Goal: Information Seeking & Learning: Learn about a topic

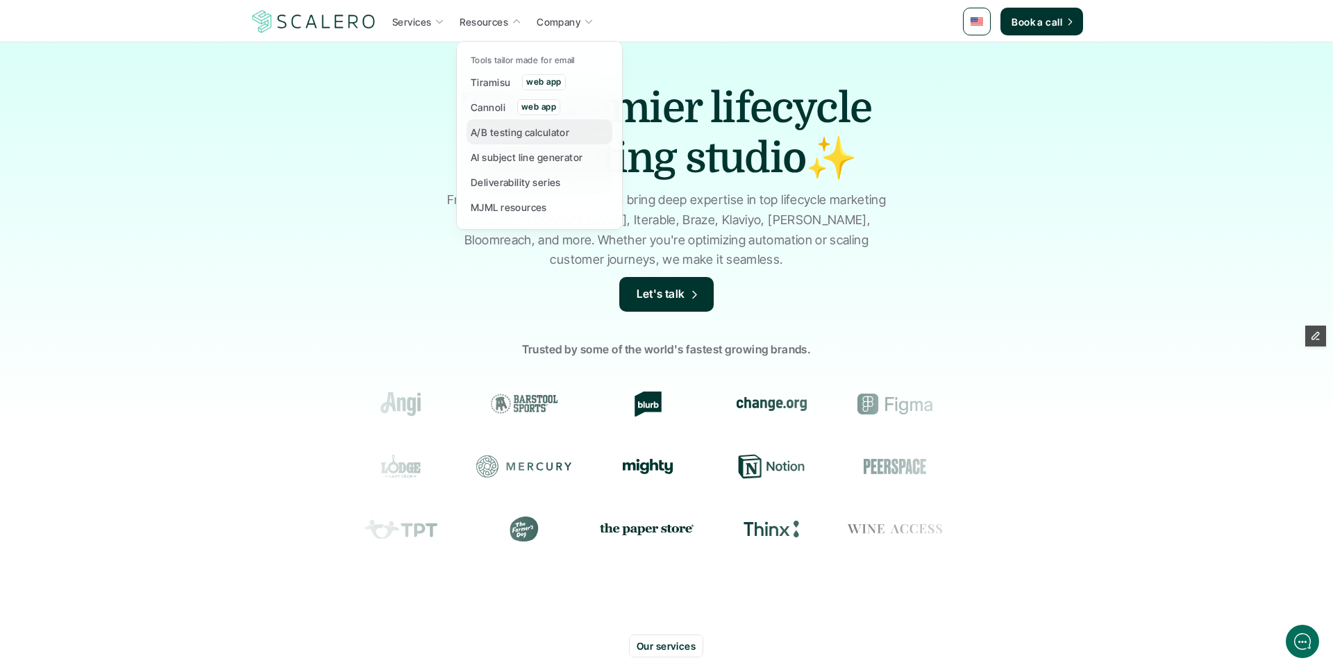
click at [507, 133] on p "A/B testing calculator" at bounding box center [520, 132] width 99 height 15
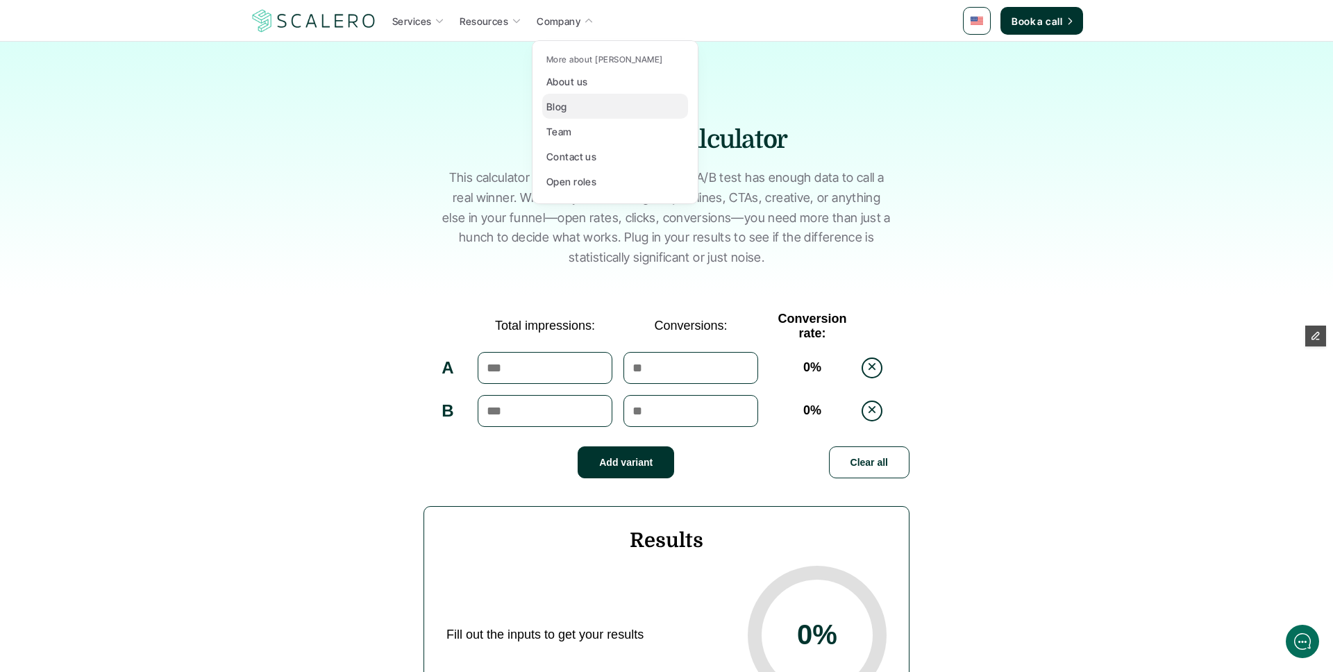
click at [566, 112] on p "Blog" at bounding box center [557, 106] width 21 height 15
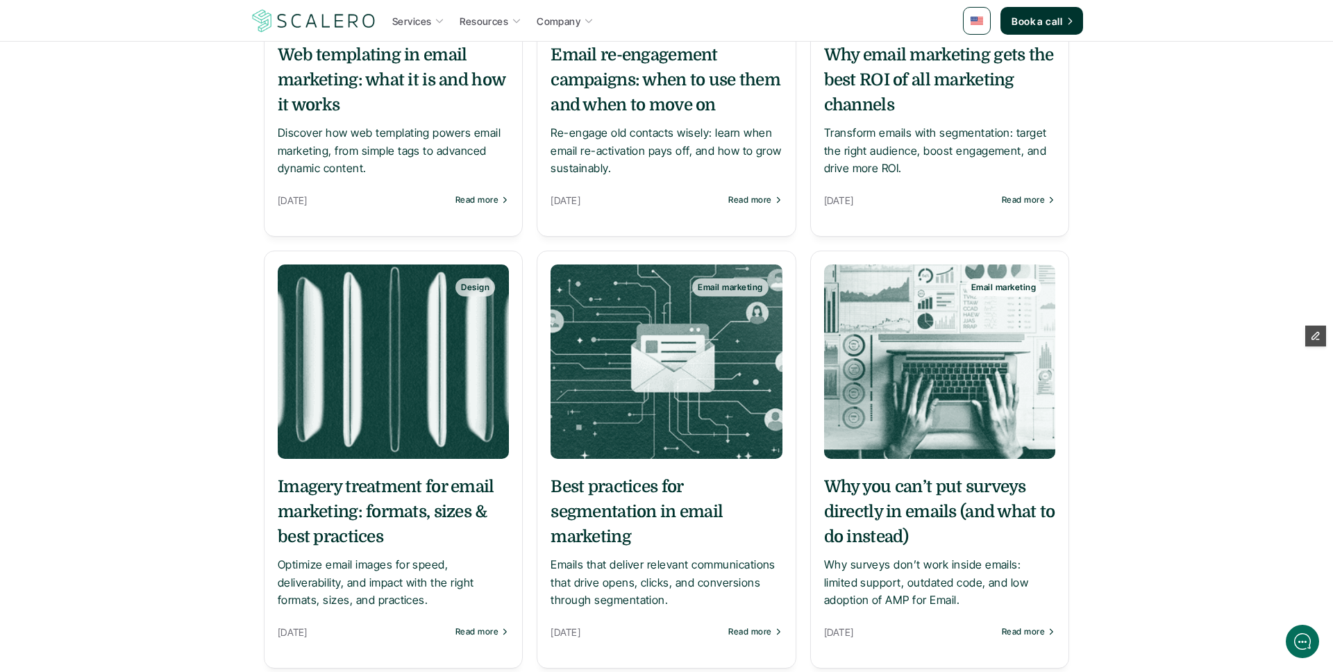
scroll to position [470, 0]
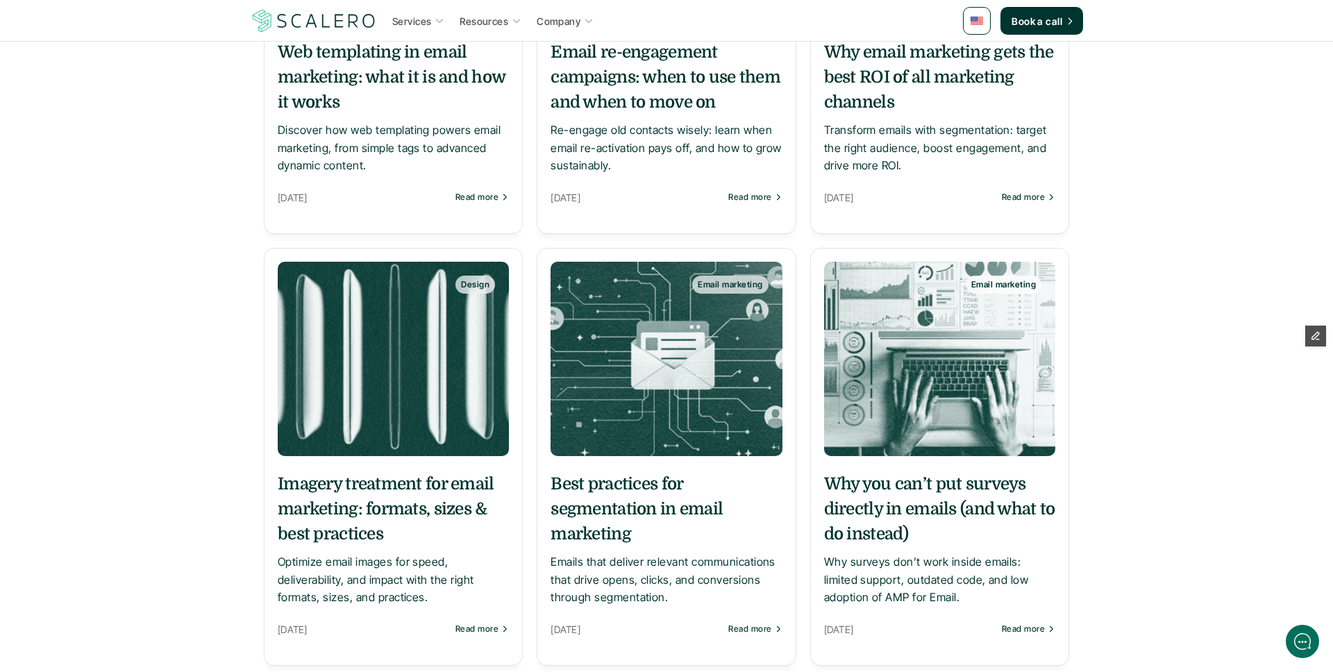
click at [903, 499] on h5 "Why you can’t put surveys directly in emails (and what to do instead)" at bounding box center [939, 509] width 231 height 75
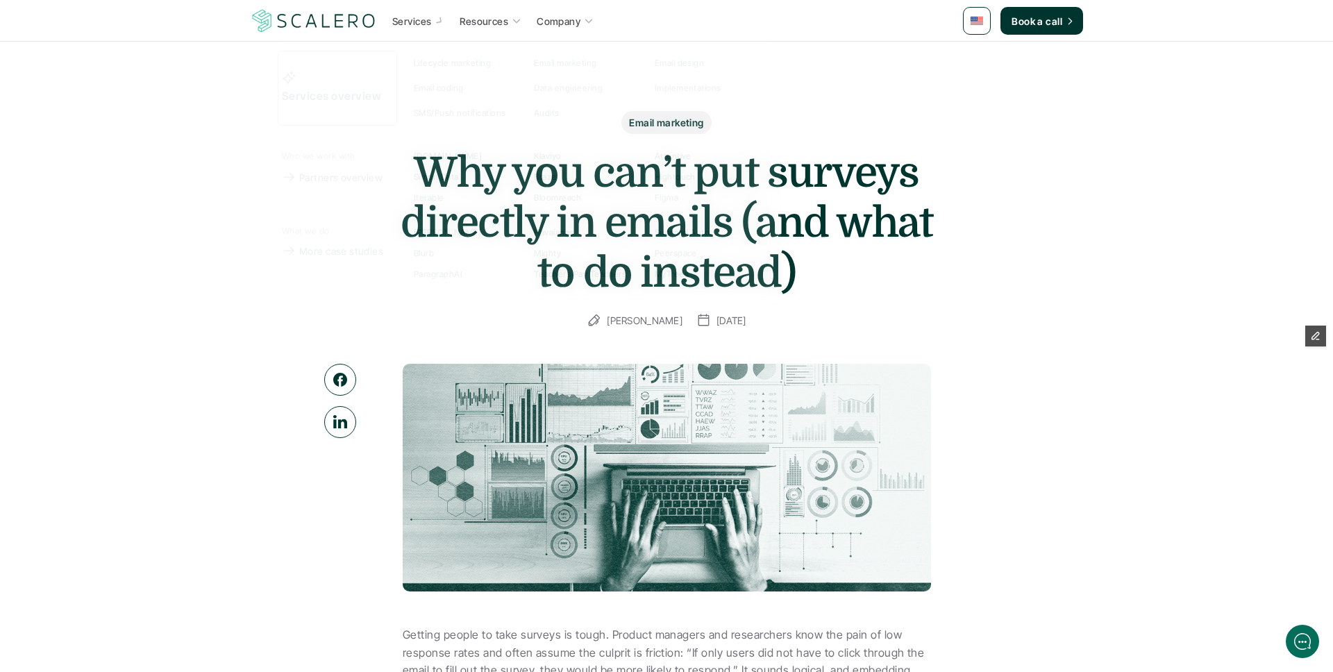
drag, startPoint x: 83, startPoint y: 267, endPoint x: 484, endPoint y: 342, distance: 407.7
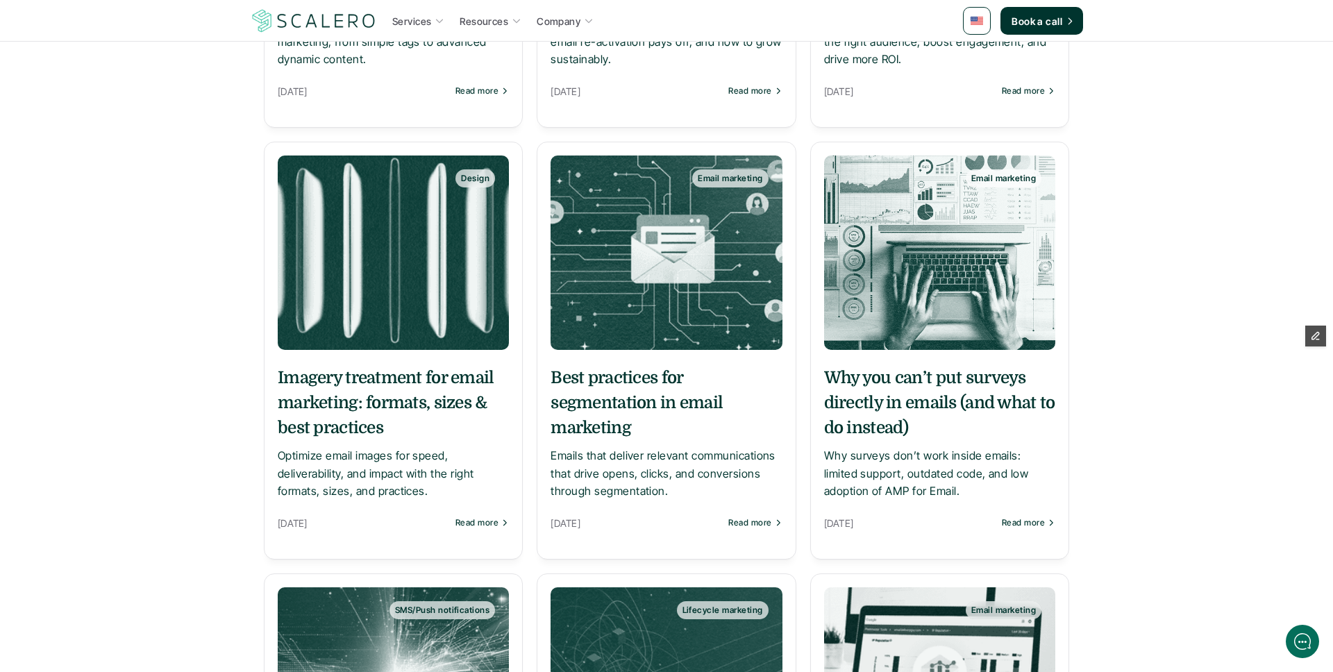
scroll to position [578, 0]
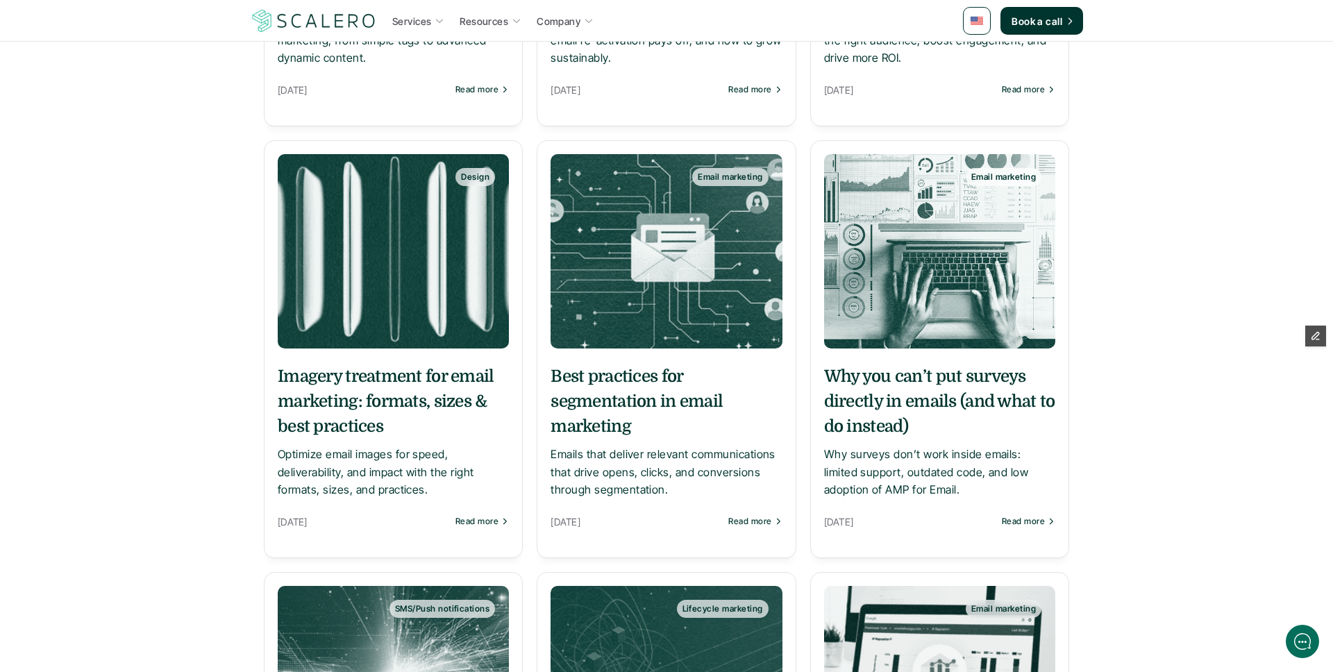
click at [398, 399] on h5 "Imagery treatment for email marketing: formats, sizes & best practices" at bounding box center [393, 401] width 231 height 75
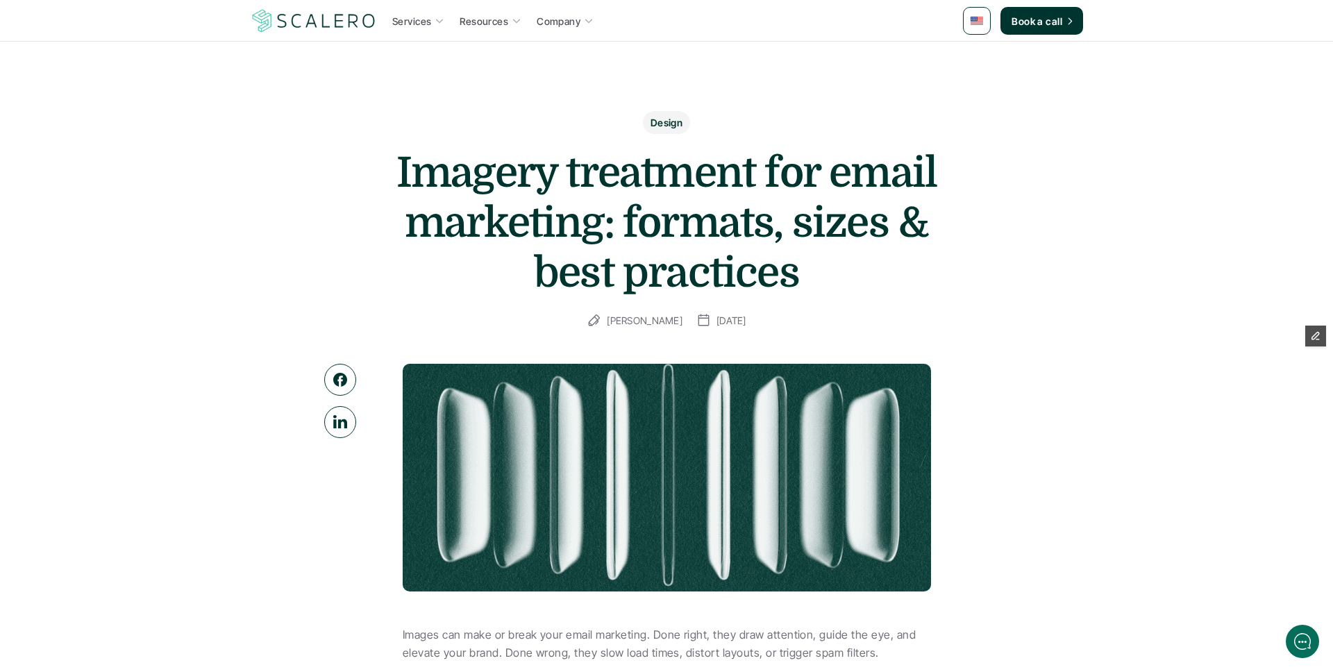
click at [499, 405] on img at bounding box center [667, 478] width 528 height 228
